Goal: Transaction & Acquisition: Purchase product/service

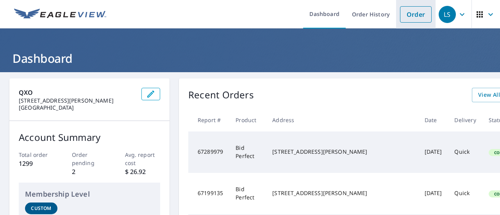
click at [421, 18] on link "Order" at bounding box center [416, 14] width 32 height 16
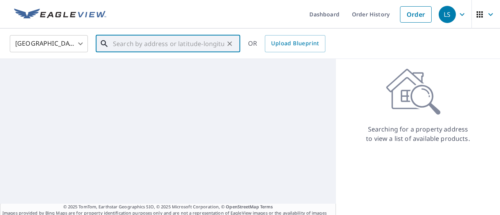
click at [139, 43] on input "text" at bounding box center [168, 44] width 111 height 22
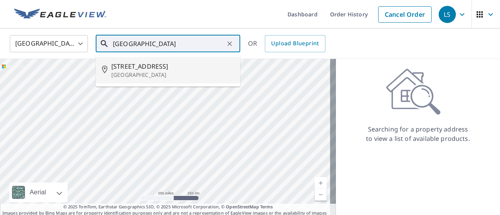
click at [141, 62] on span "[STREET_ADDRESS]" at bounding box center [172, 66] width 123 height 9
type input "[STREET_ADDRESS]"
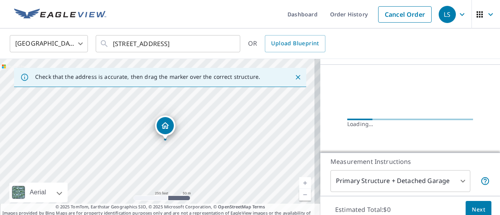
scroll to position [65, 0]
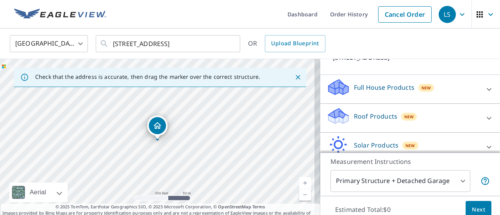
click at [370, 116] on p "Roof Products" at bounding box center [375, 116] width 43 height 9
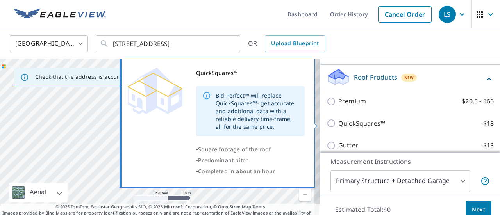
click at [343, 125] on p "QuickSquares™" at bounding box center [361, 124] width 47 height 10
click at [338, 125] on input "QuickSquares™ $18" at bounding box center [333, 123] width 12 height 9
checkbox input "true"
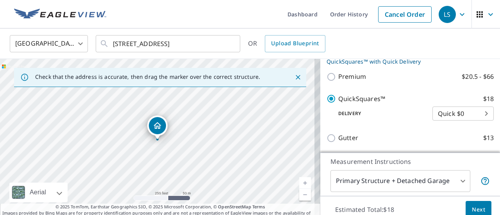
scroll to position [217, 0]
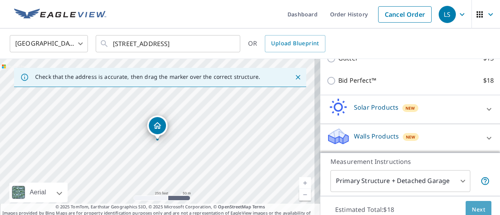
click at [468, 204] on button "Next" at bounding box center [479, 210] width 26 height 18
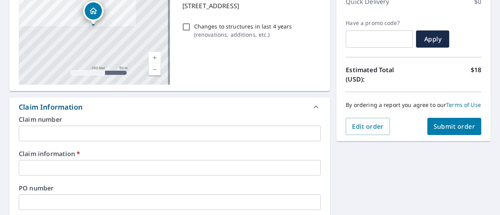
scroll to position [195, 0]
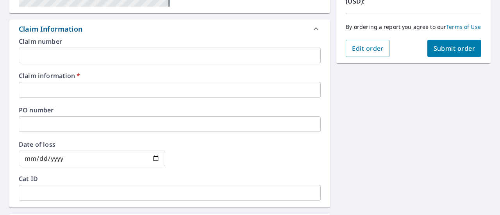
click at [52, 57] on input "text" at bounding box center [170, 56] width 302 height 16
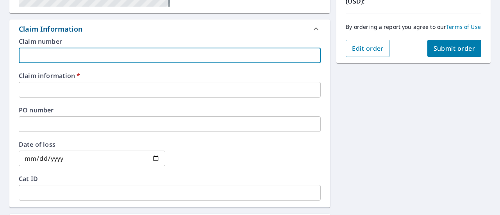
type input "h"
checkbox input "true"
type input "ho"
checkbox input "true"
type input "hop"
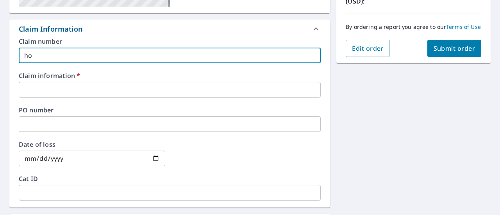
checkbox input "true"
type input "[PERSON_NAME]"
checkbox input "true"
type input "[PERSON_NAME]"
checkbox input "true"
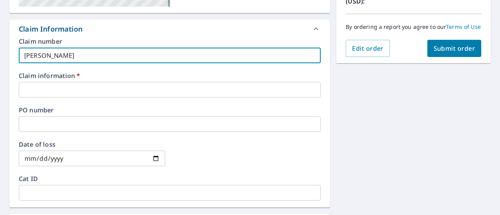
type input "[PERSON_NAME]"
checkbox input "true"
type input "[PERSON_NAME]"
click at [42, 90] on input "text" at bounding box center [170, 90] width 302 height 16
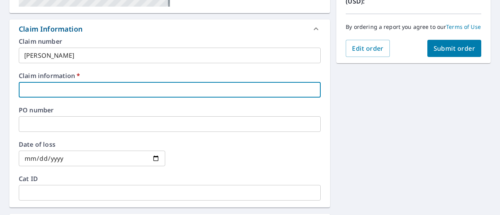
type input "h"
checkbox input "true"
type input "ho"
checkbox input "true"
type input "hop"
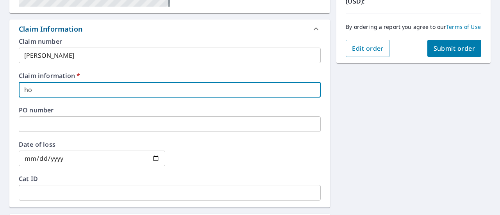
checkbox input "true"
type input "[PERSON_NAME]"
checkbox input "true"
type input "[PERSON_NAME]"
checkbox input "true"
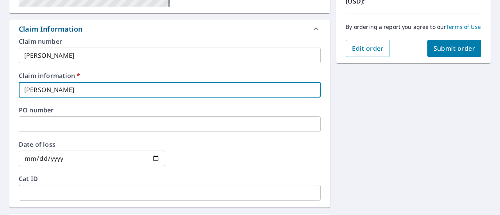
type input "[PERSON_NAME]"
checkbox input "true"
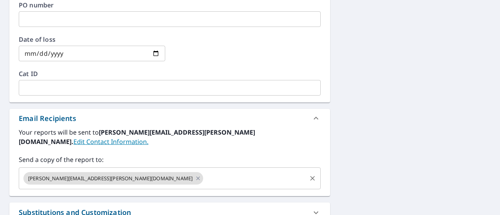
scroll to position [313, 0]
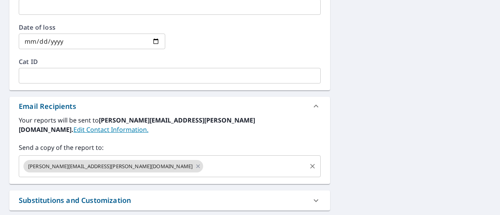
type input "[PERSON_NAME]"
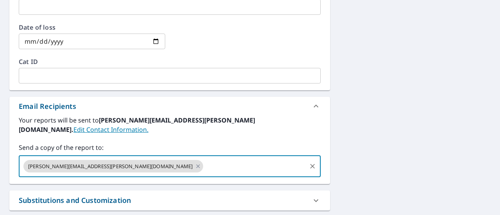
click at [204, 159] on input "text" at bounding box center [254, 166] width 101 height 15
type input "[PERSON_NAME][EMAIL_ADDRESS][DOMAIN_NAME]"
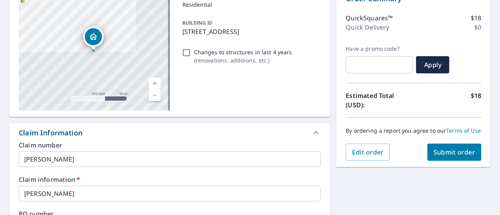
scroll to position [89, 0]
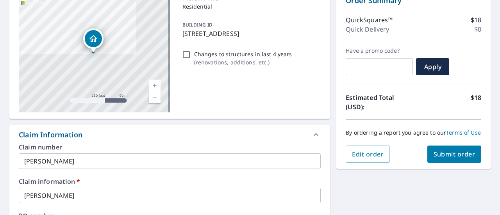
click at [434, 159] on span "Submit order" at bounding box center [455, 154] width 42 height 9
checkbox input "true"
